Goal: Task Accomplishment & Management: Complete application form

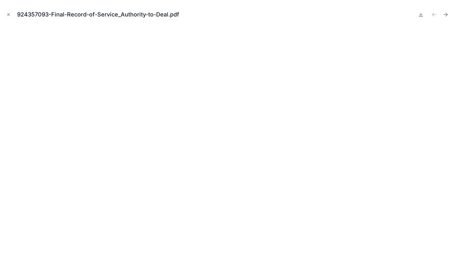
scroll to position [54, 300]
click at [8, 14] on icon "Close modal" at bounding box center [9, 15] width 2 height 2
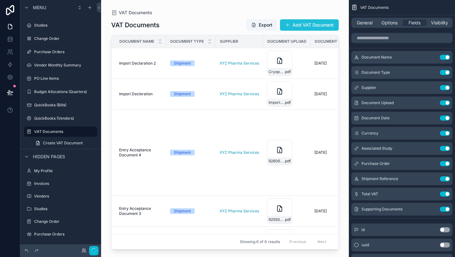
click at [315, 29] on button "Add VAT Document" at bounding box center [309, 24] width 59 height 11
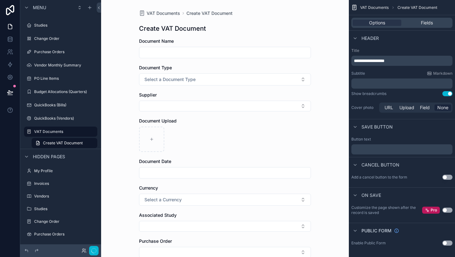
click at [194, 52] on input "scrollable content" at bounding box center [224, 52] width 171 height 9
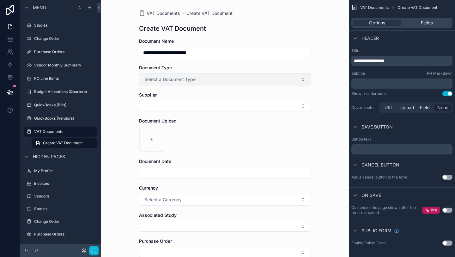
type input "**********"
click at [198, 77] on button "Select a Document Type" at bounding box center [225, 79] width 172 height 12
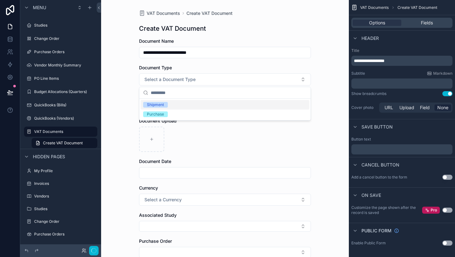
click at [159, 105] on div "Shipment" at bounding box center [155, 105] width 17 height 6
click at [162, 105] on button "Select Button" at bounding box center [225, 106] width 172 height 11
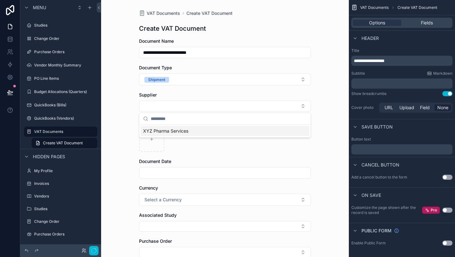
click at [166, 131] on span "XYZ Pharma Services" at bounding box center [165, 131] width 45 height 6
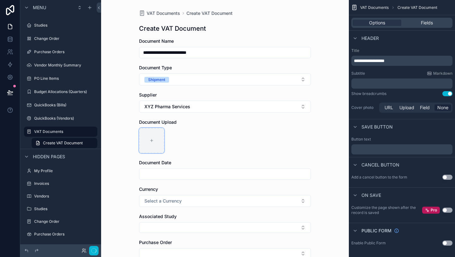
click at [153, 139] on icon "scrollable content" at bounding box center [152, 140] width 4 height 4
type input "**********"
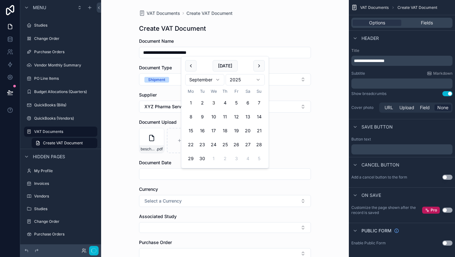
click at [167, 174] on input "scrollable content" at bounding box center [224, 173] width 171 height 9
click at [225, 130] on button "18" at bounding box center [224, 130] width 11 height 11
type input "**********"
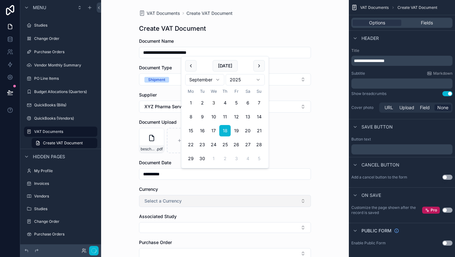
click at [190, 198] on button "Select a Currency" at bounding box center [225, 201] width 172 height 12
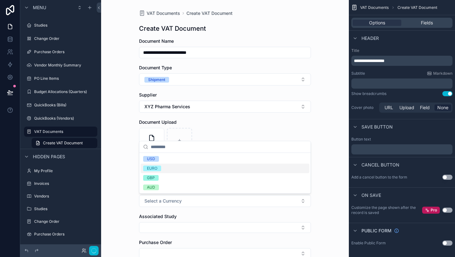
click at [166, 167] on div "EURO" at bounding box center [225, 167] width 169 height 9
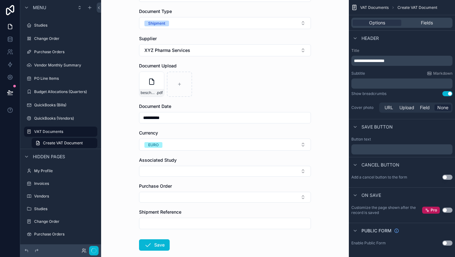
scroll to position [72, 0]
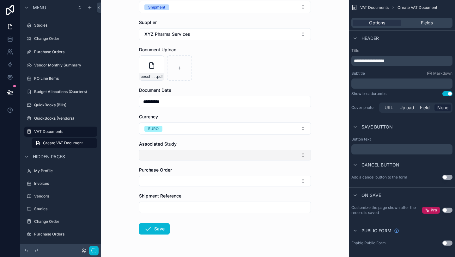
click at [192, 156] on button "Select Button" at bounding box center [225, 155] width 172 height 11
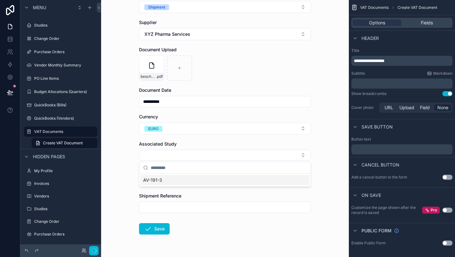
click at [162, 181] on span "AV-191-3" at bounding box center [152, 180] width 19 height 6
click at [168, 182] on button "Select Button" at bounding box center [225, 182] width 172 height 11
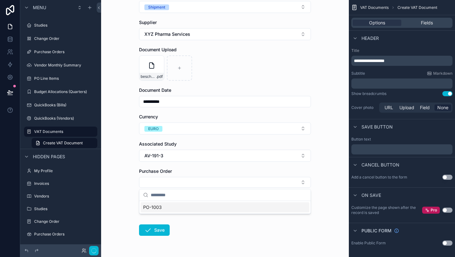
click at [161, 205] on span "PO-1003" at bounding box center [152, 207] width 19 height 6
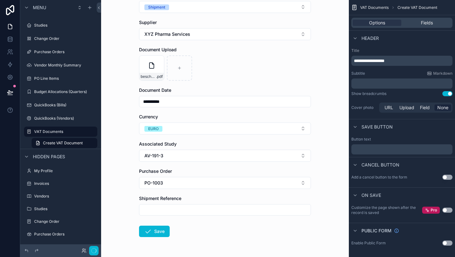
click at [159, 211] on input "scrollable content" at bounding box center [224, 209] width 171 height 9
type input "*****"
click at [156, 233] on button "Save" at bounding box center [154, 230] width 31 height 11
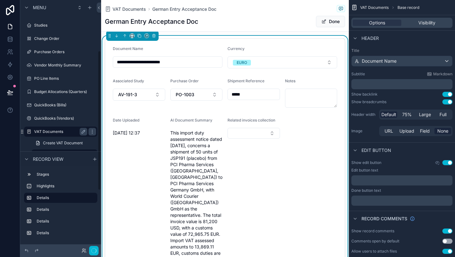
click at [38, 132] on label "VAT Documents" at bounding box center [59, 131] width 51 height 5
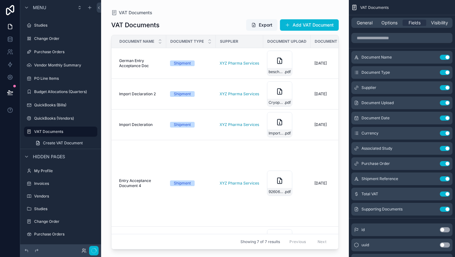
click at [197, 29] on div "VAT Documents Export Add VAT Document" at bounding box center [225, 25] width 228 height 12
click at [205, 243] on div "Showing 7 of 7 results Previous Next" at bounding box center [225, 241] width 227 height 15
click at [208, 9] on div "VAT Documents VAT Documents Export Add VAT Document Document Name Document Type…" at bounding box center [225, 124] width 248 height 249
